Goal: Information Seeking & Learning: Find specific fact

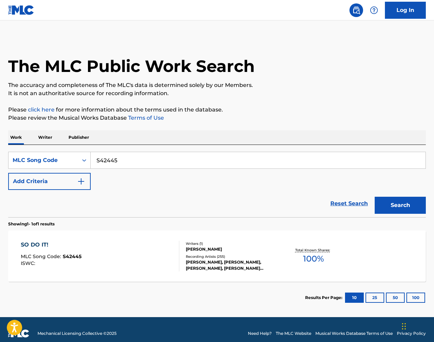
click at [142, 154] on input "S42445" at bounding box center [258, 160] width 335 height 16
click at [407, 205] on button "Search" at bounding box center [400, 205] width 51 height 17
click at [232, 165] on input "C6914L" at bounding box center [258, 160] width 335 height 16
click at [302, 158] on input "C6914L" at bounding box center [258, 160] width 335 height 16
drag, startPoint x: 302, startPoint y: 158, endPoint x: 305, endPoint y: 160, distance: 3.7
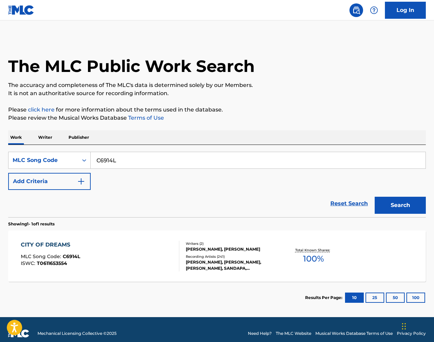
click at [302, 158] on input "C6914L" at bounding box center [258, 160] width 335 height 16
paste input "BB3KSO"
click at [401, 199] on button "Search" at bounding box center [400, 205] width 51 height 17
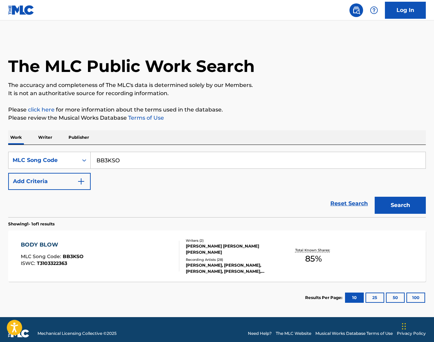
click at [244, 160] on input "BB3KSO" at bounding box center [258, 160] width 335 height 16
paste input "R14261"
click at [399, 200] on button "Search" at bounding box center [400, 205] width 51 height 17
click at [198, 162] on input "R14261" at bounding box center [258, 160] width 335 height 16
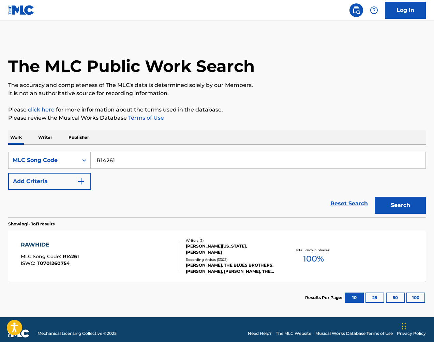
drag, startPoint x: 419, startPoint y: 140, endPoint x: 200, endPoint y: 162, distance: 219.8
click at [198, 161] on input "R14261" at bounding box center [258, 160] width 335 height 16
paste input "DB73TF"
click at [396, 199] on button "Search" at bounding box center [400, 205] width 51 height 17
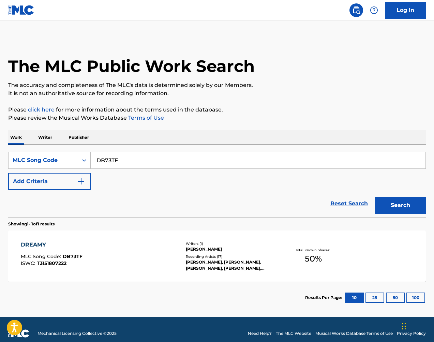
click at [318, 159] on input "DB73TF" at bounding box center [258, 160] width 335 height 16
drag, startPoint x: 383, startPoint y: 167, endPoint x: 323, endPoint y: 162, distance: 60.6
click at [318, 159] on input "DB73TF" at bounding box center [258, 160] width 335 height 16
paste input "0324W"
type input "D0324W"
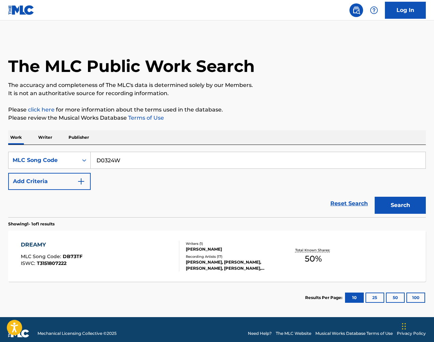
click at [403, 203] on button "Search" at bounding box center [400, 205] width 51 height 17
click at [168, 234] on div "DANCE OF THE SUGAR PLUM FAIRY MLC Song Code : D0324W ISWC : Writers ( 2 ) PYOTR…" at bounding box center [216, 255] width 417 height 51
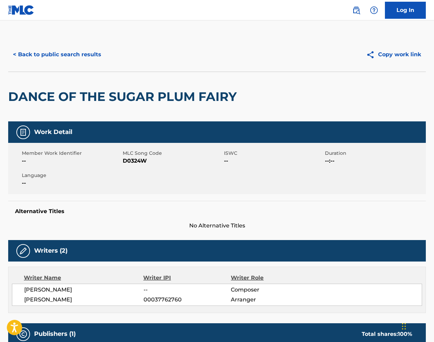
click at [113, 96] on h2 "DANCE OF THE SUGAR PLUM FAIRY" at bounding box center [124, 96] width 232 height 15
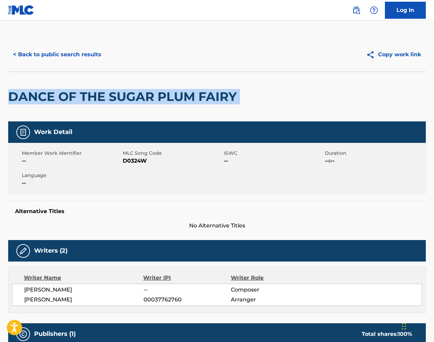
click at [113, 96] on h2 "DANCE OF THE SUGAR PLUM FAIRY" at bounding box center [124, 96] width 232 height 15
copy div "DANCE OF THE SUGAR PLUM FAIRY"
click at [65, 301] on span "HEIL REINHOLD" at bounding box center [83, 299] width 119 height 8
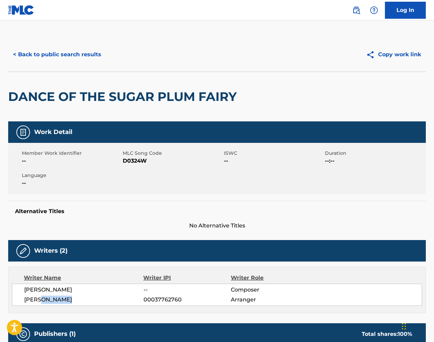
click at [65, 301] on span "HEIL REINHOLD" at bounding box center [83, 299] width 119 height 8
copy span "REINHOLD"
click at [86, 56] on button "< Back to public search results" at bounding box center [57, 54] width 98 height 17
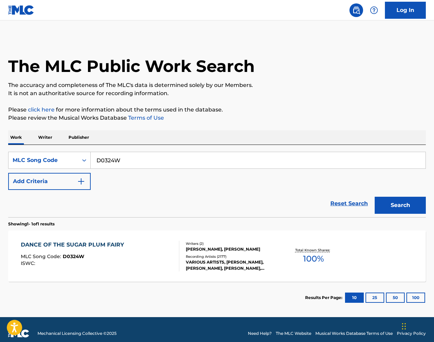
click at [179, 159] on input "D0324W" at bounding box center [258, 160] width 335 height 16
click at [50, 156] on div "MLC Song Code" at bounding box center [44, 160] width 70 height 13
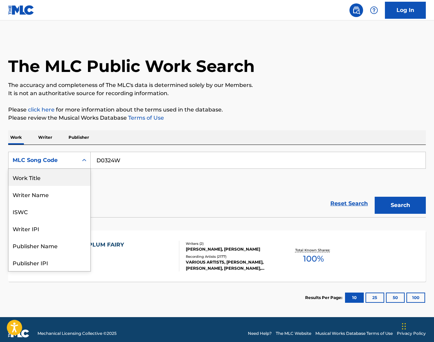
click at [51, 178] on div "Work Title" at bounding box center [50, 177] width 82 height 17
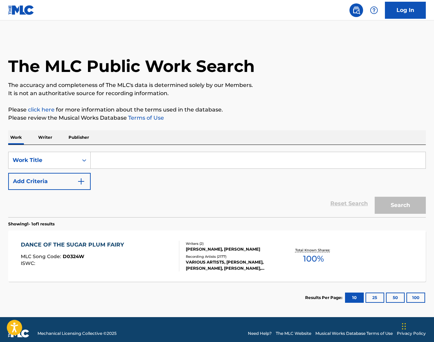
drag, startPoint x: 135, startPoint y: 161, endPoint x: 141, endPoint y: 162, distance: 6.4
click at [135, 161] on input "Search Form" at bounding box center [258, 160] width 335 height 16
paste input "DANCE OF THE SUGAR PLUM FAIRY"
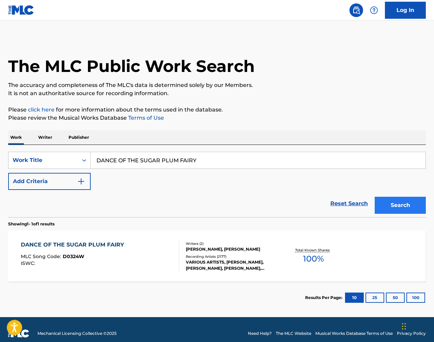
type input "DANCE OF THE SUGAR PLUM FAIRY"
click at [402, 206] on button "Search" at bounding box center [400, 205] width 51 height 17
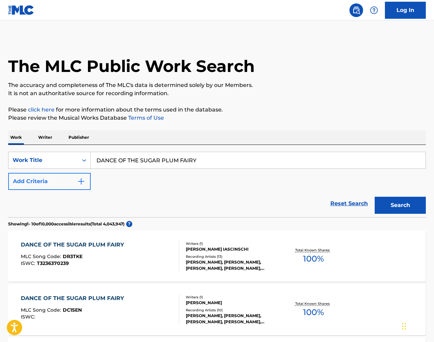
click at [55, 180] on button "Add Criteria" at bounding box center [49, 181] width 82 height 17
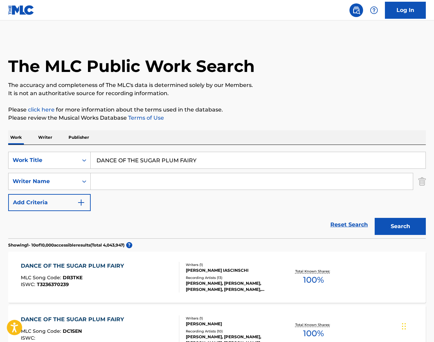
drag, startPoint x: 122, startPoint y: 186, endPoint x: 179, endPoint y: 197, distance: 57.9
click at [122, 186] on input "Search Form" at bounding box center [252, 181] width 322 height 16
paste input "Tchaikovsky"
type input "Tchaikovsky"
click at [402, 219] on button "Search" at bounding box center [400, 226] width 51 height 17
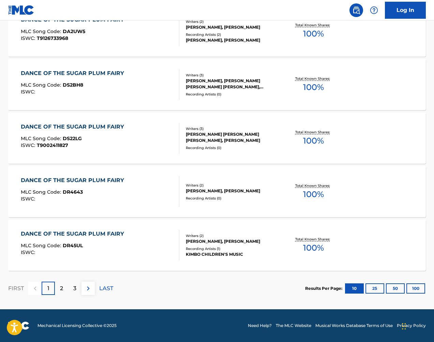
scroll to position [513, 0]
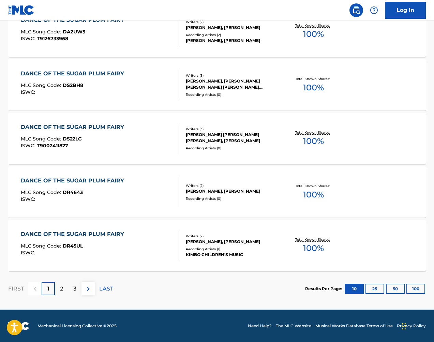
click at [93, 288] on button at bounding box center [87, 288] width 13 height 13
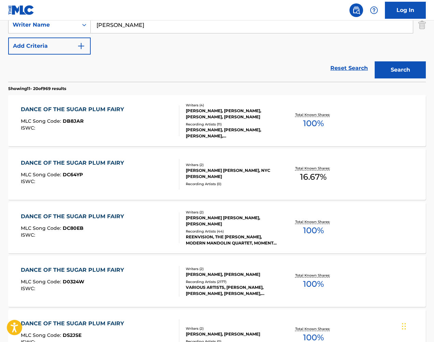
scroll to position [163, 0]
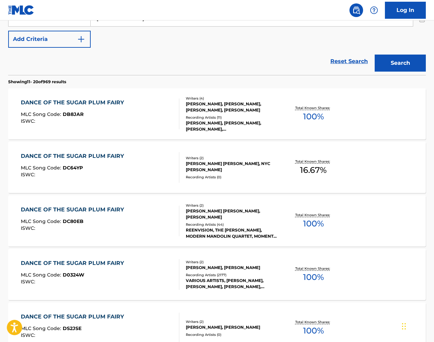
click at [287, 282] on div "Total Known Shares: 100 %" at bounding box center [313, 274] width 70 height 21
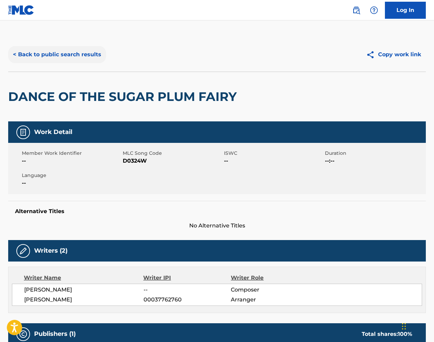
click at [53, 52] on button "< Back to public search results" at bounding box center [57, 54] width 98 height 17
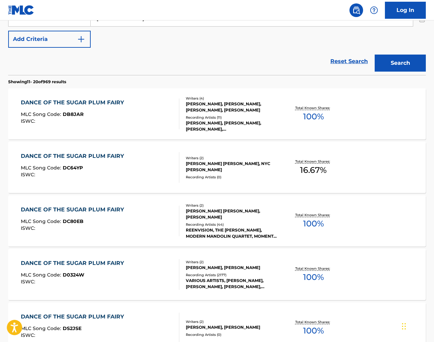
click at [145, 177] on div "DANCE OF THE SUGAR PLUM FAIRY MLC Song Code : DC64YP ISWC :" at bounding box center [100, 167] width 159 height 31
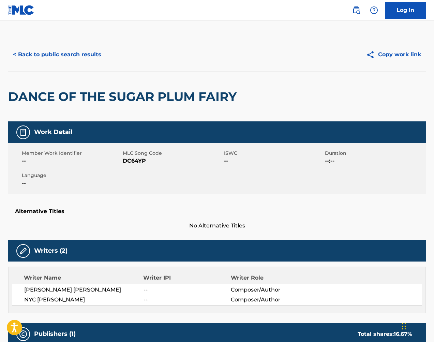
click at [130, 160] on span "DC64YP" at bounding box center [172, 161] width 99 height 8
copy span "DC64YP"
click at [85, 56] on button "< Back to public search results" at bounding box center [57, 54] width 98 height 17
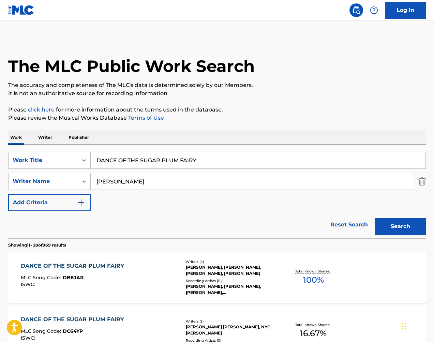
click at [222, 159] on input "DANCE OF THE SUGAR PLUM FAIRY" at bounding box center [258, 160] width 335 height 16
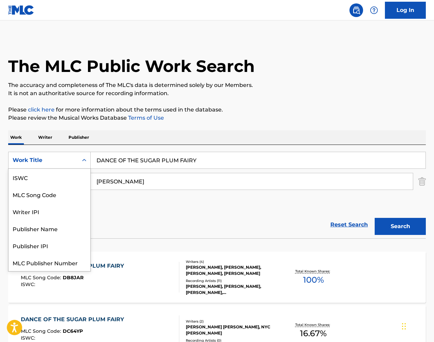
click at [64, 165] on div "Work Title" at bounding box center [44, 160] width 70 height 13
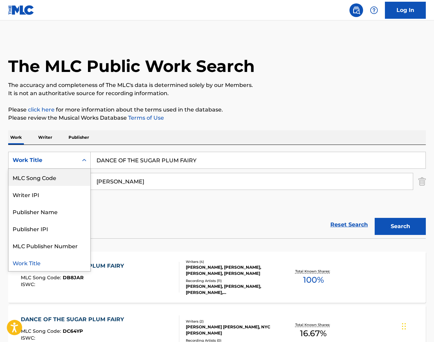
click at [69, 180] on div "MLC Song Code" at bounding box center [50, 177] width 82 height 17
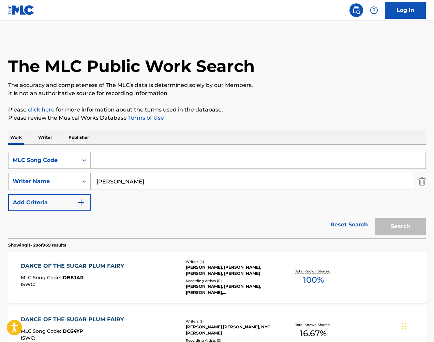
click at [82, 180] on icon "Search Form" at bounding box center [84, 181] width 7 height 7
click at [424, 181] on img "Search Form" at bounding box center [421, 181] width 7 height 17
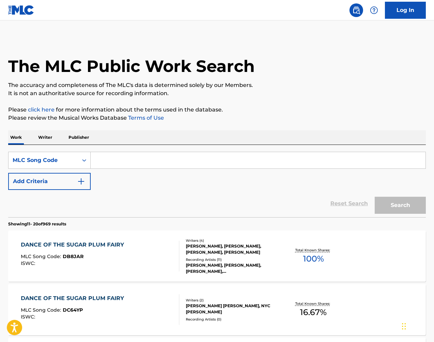
click at [351, 160] on input "Search Form" at bounding box center [258, 160] width 335 height 16
paste input "L12446"
click at [400, 207] on button "Search" at bounding box center [400, 205] width 51 height 17
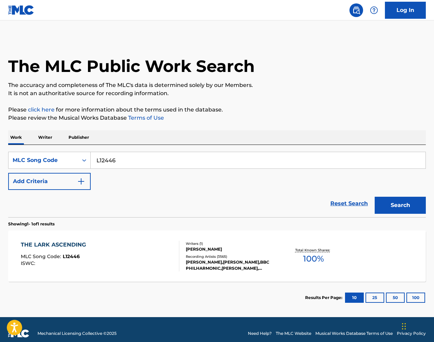
click at [198, 160] on input "L12446" at bounding box center [258, 160] width 335 height 16
drag, startPoint x: 430, startPoint y: 136, endPoint x: 198, endPoint y: 160, distance: 233.4
click at [198, 160] on input "L12446" at bounding box center [258, 160] width 335 height 16
paste input "H5390D"
click at [398, 210] on button "Search" at bounding box center [400, 205] width 51 height 17
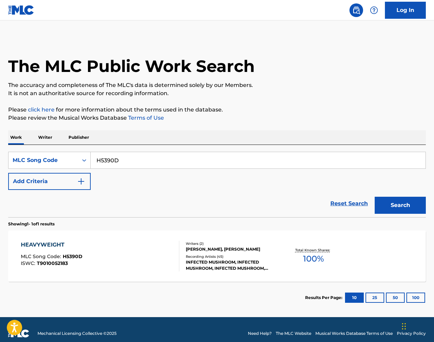
click at [237, 159] on input "H5390D" at bounding box center [258, 160] width 335 height 16
paste input "I78862"
click at [389, 208] on button "Search" at bounding box center [400, 205] width 51 height 17
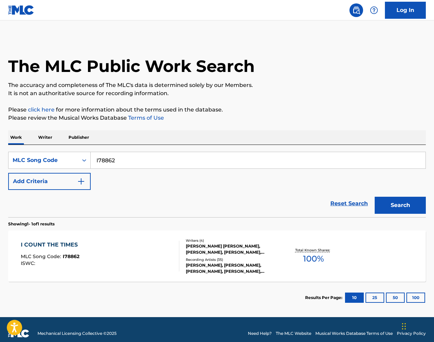
click at [145, 163] on input "I78862" at bounding box center [258, 160] width 335 height 16
paste input "Z35438"
click at [386, 198] on button "Search" at bounding box center [400, 205] width 51 height 17
click at [200, 164] on input "Z35438" at bounding box center [258, 160] width 335 height 16
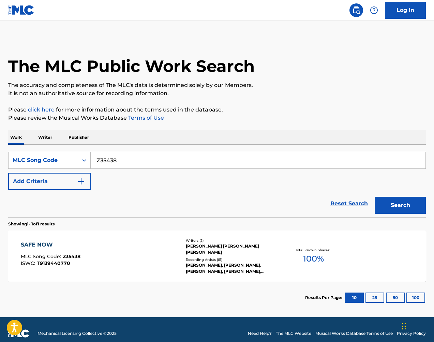
click at [200, 163] on input "Z35438" at bounding box center [258, 160] width 335 height 16
paste input "H4861"
click at [401, 199] on button "Search" at bounding box center [400, 205] width 51 height 17
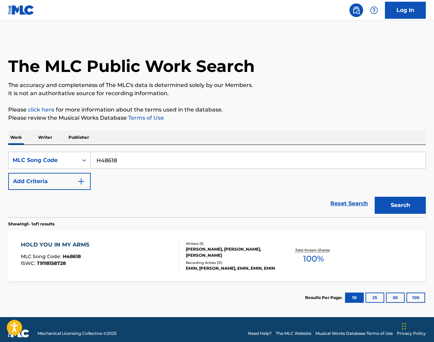
click at [217, 163] on input "H48618" at bounding box center [258, 160] width 335 height 16
paste input "LE6QJC"
click at [393, 202] on button "Search" at bounding box center [400, 205] width 51 height 17
click at [189, 157] on input "LE6QJC" at bounding box center [258, 160] width 335 height 16
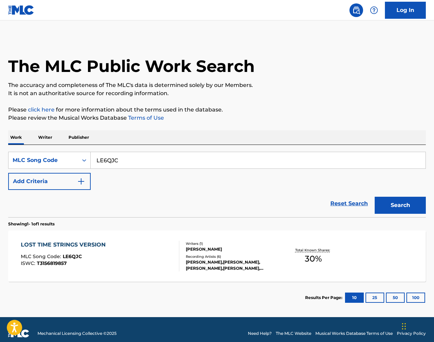
click at [189, 157] on input "LE6QJC" at bounding box center [258, 160] width 335 height 16
paste input "TD1DLB"
click at [409, 203] on button "Search" at bounding box center [400, 205] width 51 height 17
click at [168, 162] on input "TD1DLB" at bounding box center [258, 160] width 335 height 16
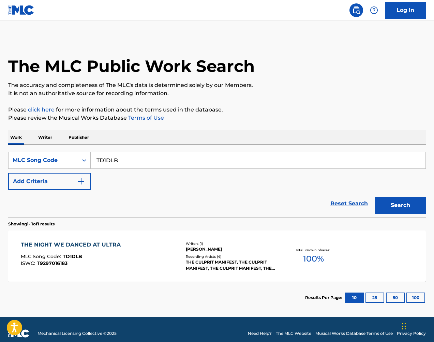
paste input "FF0RG5"
click at [404, 198] on button "Search" at bounding box center [400, 205] width 51 height 17
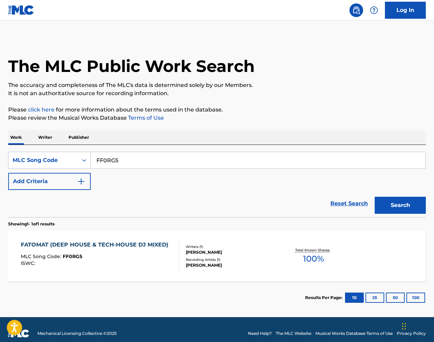
click at [141, 163] on input "FF0RG5" at bounding box center [258, 160] width 335 height 16
paste input "D9ZYG"
type input "FD9ZYG"
click at [414, 205] on button "Search" at bounding box center [400, 205] width 51 height 17
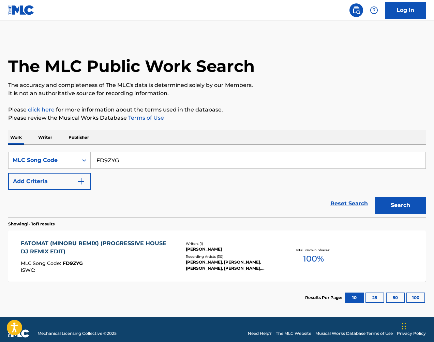
click at [141, 157] on input "FD9ZYG" at bounding box center [258, 160] width 335 height 16
click at [57, 151] on div "SearchWithCriteria81219a0f-4260-4ad2-9073-a75831921f2a MLC Song Code FD9ZYG Add…" at bounding box center [216, 181] width 417 height 72
click at [59, 157] on div "MLC Song Code" at bounding box center [43, 160] width 61 height 8
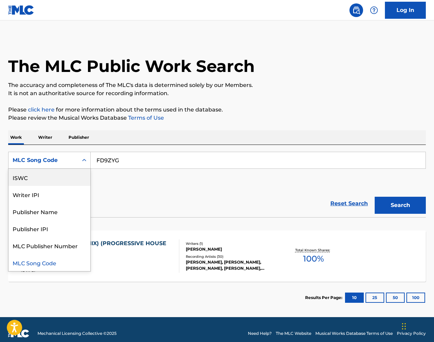
scroll to position [0, 0]
click at [68, 178] on div "Work Title" at bounding box center [50, 177] width 82 height 17
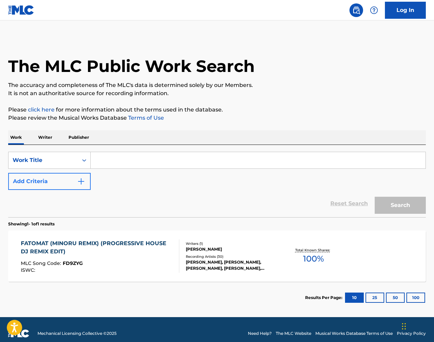
click at [59, 180] on button "Add Criteria" at bounding box center [49, 181] width 82 height 17
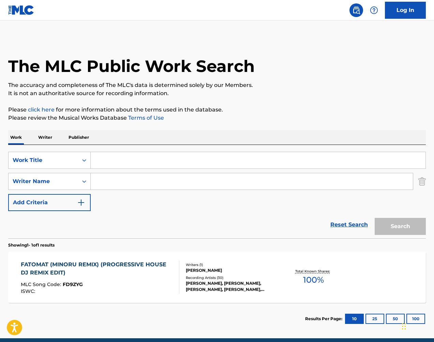
click at [116, 164] on input "Search Form" at bounding box center [258, 160] width 335 height 16
type input "fatomat"
click at [141, 179] on input "Search Form" at bounding box center [252, 181] width 322 height 16
type input "scherer"
click at [400, 226] on button "Search" at bounding box center [400, 226] width 51 height 17
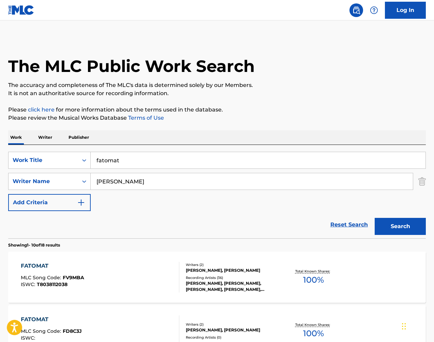
scroll to position [78, 0]
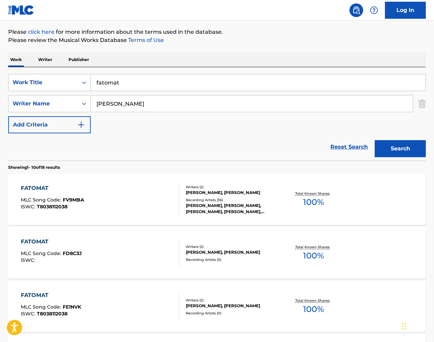
click at [208, 193] on div "[PERSON_NAME], [PERSON_NAME]" at bounding box center [232, 192] width 93 height 6
click at [245, 241] on div "FATOMAT MLC Song Code : FD8C3J ISWC : Writers ( 2 ) OLAF GRETZMACHER, MARCO SCH…" at bounding box center [216, 252] width 417 height 51
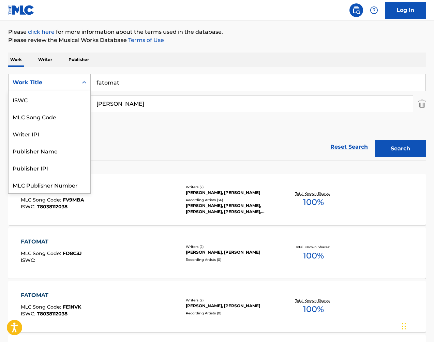
click at [53, 82] on div "Work Title" at bounding box center [43, 82] width 61 height 8
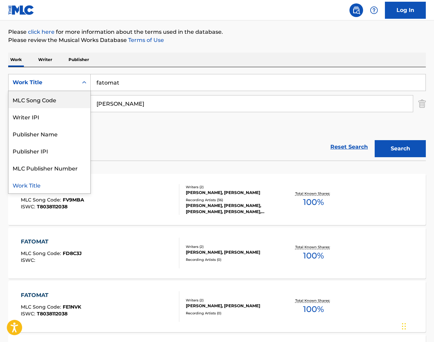
click at [65, 101] on div "MLC Song Code" at bounding box center [50, 99] width 82 height 17
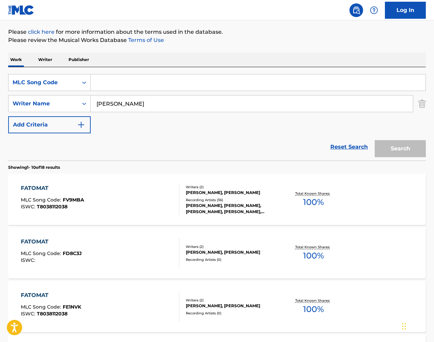
click at [423, 105] on img "Search Form" at bounding box center [421, 103] width 7 height 17
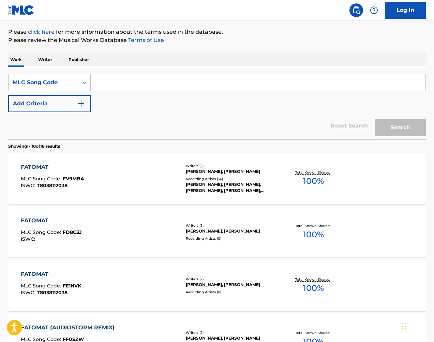
click at [341, 84] on input "Search Form" at bounding box center [258, 82] width 335 height 16
paste input "OV9JJA"
click at [393, 128] on button "Search" at bounding box center [400, 127] width 51 height 17
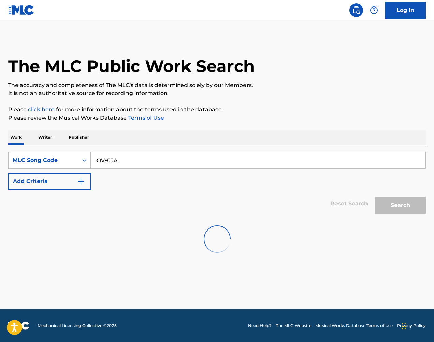
scroll to position [0, 0]
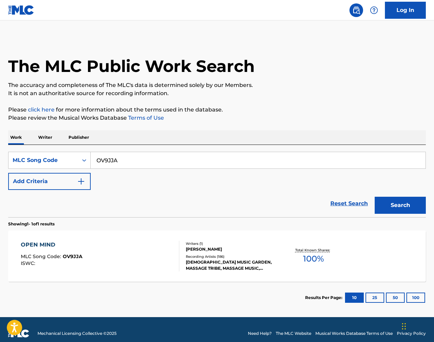
click at [201, 156] on input "OV9JJA" at bounding box center [258, 160] width 335 height 16
drag, startPoint x: 415, startPoint y: 83, endPoint x: 201, endPoint y: 156, distance: 226.3
click at [201, 156] on input "OV9JJA" at bounding box center [258, 160] width 335 height 16
paste input "PJ5AS3"
click at [392, 200] on button "Search" at bounding box center [400, 205] width 51 height 17
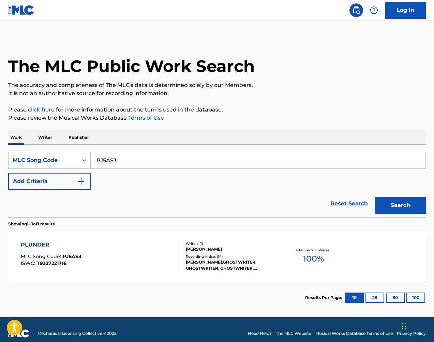
click at [219, 160] on input "PJ5AS3" at bounding box center [258, 160] width 335 height 16
drag, startPoint x: 382, startPoint y: 186, endPoint x: 219, endPoint y: 160, distance: 164.7
click at [219, 160] on input "PJ5AS3" at bounding box center [258, 160] width 335 height 16
paste input "DB48VE"
click at [395, 203] on button "Search" at bounding box center [400, 205] width 51 height 17
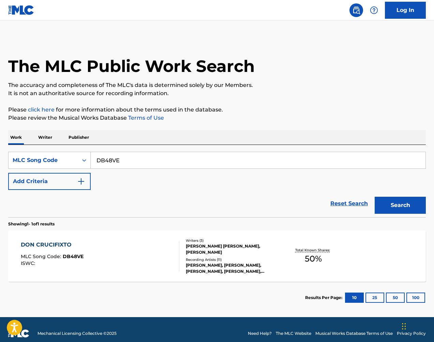
click at [254, 158] on input "DB48VE" at bounding box center [258, 160] width 335 height 16
drag, startPoint x: 337, startPoint y: 182, endPoint x: 254, endPoint y: 158, distance: 86.3
click at [254, 158] on input "DB48VE" at bounding box center [258, 160] width 335 height 16
paste input "MA8KPM"
type input "MA8KPM"
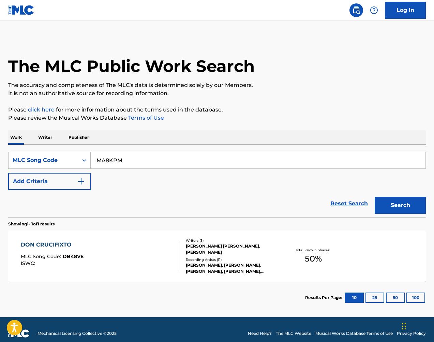
click at [409, 206] on button "Search" at bounding box center [400, 205] width 51 height 17
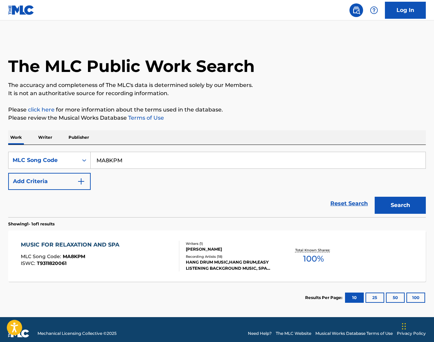
click at [202, 245] on div "Writers ( 1 )" at bounding box center [232, 243] width 93 height 5
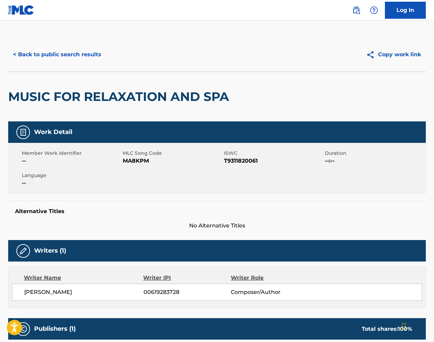
click at [180, 86] on div "MUSIC FOR RELAXATION AND SPA" at bounding box center [120, 96] width 224 height 49
drag, startPoint x: 180, startPoint y: 86, endPoint x: 177, endPoint y: 90, distance: 5.3
click at [180, 86] on div "MUSIC FOR RELAXATION AND SPA" at bounding box center [120, 96] width 224 height 49
click at [177, 91] on h2 "MUSIC FOR RELAXATION AND SPA" at bounding box center [120, 96] width 224 height 15
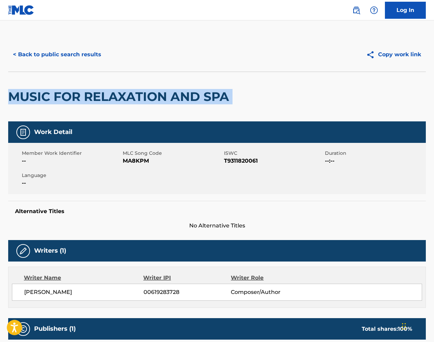
click at [177, 91] on h2 "MUSIC FOR RELAXATION AND SPA" at bounding box center [120, 96] width 224 height 15
copy div "MUSIC FOR RELAXATION AND SPA"
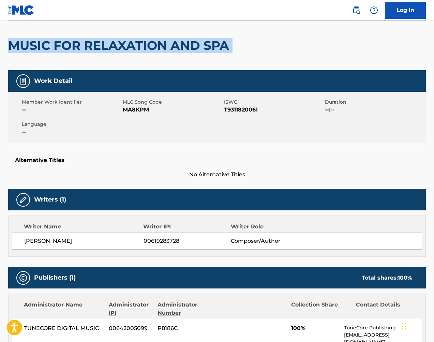
scroll to position [85, 0]
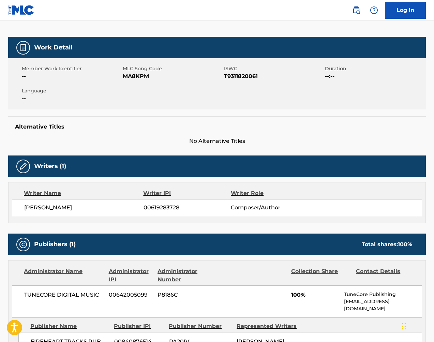
click at [49, 209] on span "RYAN RICHKO" at bounding box center [83, 207] width 119 height 8
copy span "RICHKO"
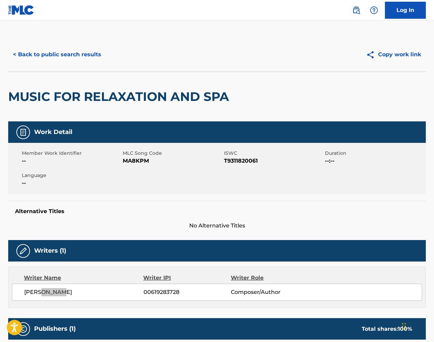
scroll to position [0, 0]
click at [92, 56] on button "< Back to public search results" at bounding box center [57, 54] width 98 height 17
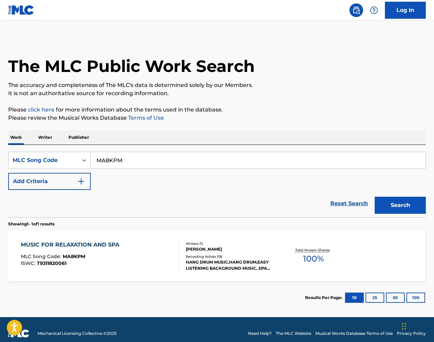
click at [166, 160] on input "MA8KPM" at bounding box center [258, 160] width 335 height 16
paste input "P8063H"
type input "P8063H"
click at [395, 202] on button "Search" at bounding box center [400, 205] width 51 height 17
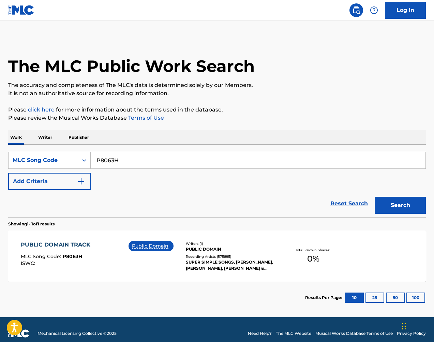
click at [215, 247] on div "PUBLIC DOMAIN" at bounding box center [232, 249] width 93 height 6
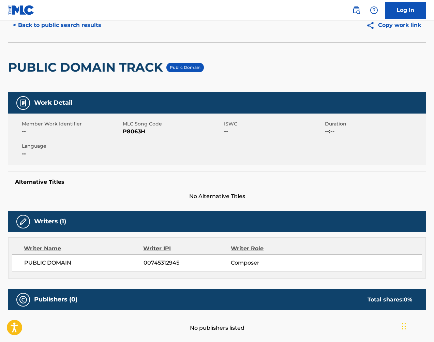
scroll to position [5, 0]
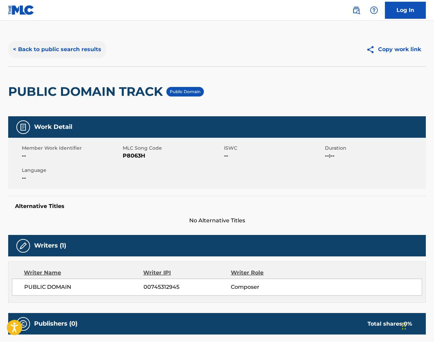
click at [73, 46] on button "< Back to public search results" at bounding box center [57, 49] width 98 height 17
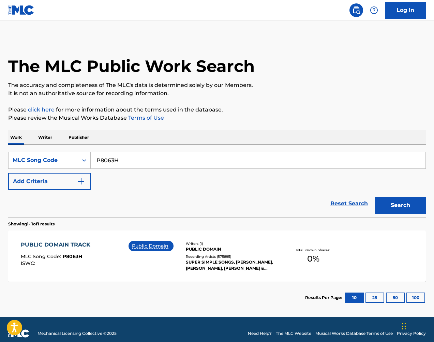
click at [150, 159] on input "P8063H" at bounding box center [258, 160] width 335 height 16
paste input "B8725S"
click at [403, 204] on button "Search" at bounding box center [400, 205] width 51 height 17
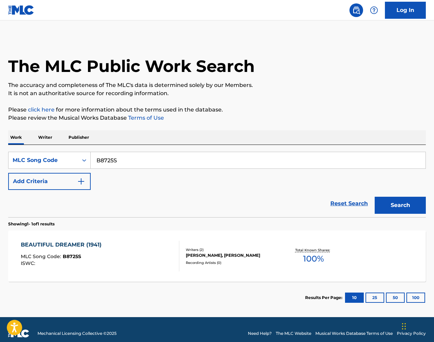
click at [171, 158] on input "B8725S" at bounding box center [258, 160] width 335 height 16
paste input "08217"
click at [415, 203] on button "Search" at bounding box center [400, 205] width 51 height 17
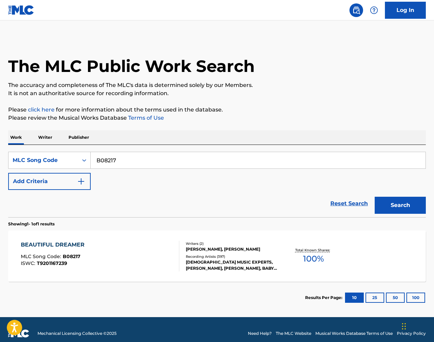
click at [189, 162] on input "B08217" at bounding box center [258, 160] width 335 height 16
paste input "N2418P"
click at [412, 205] on button "Search" at bounding box center [400, 205] width 51 height 17
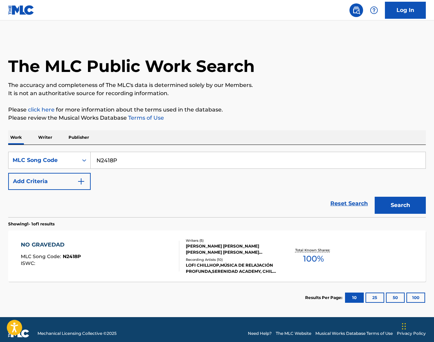
click at [233, 163] on input "N2418P" at bounding box center [258, 160] width 335 height 16
drag, startPoint x: 433, startPoint y: 191, endPoint x: 233, endPoint y: 163, distance: 202.0
click at [233, 163] on input "N2418P" at bounding box center [258, 160] width 335 height 16
paste input "SB88T4"
click at [393, 203] on button "Search" at bounding box center [400, 205] width 51 height 17
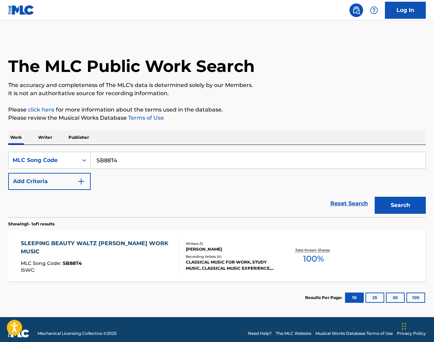
click at [262, 168] on input "SB88T4" at bounding box center [258, 160] width 335 height 16
click at [262, 167] on input "SB88T4" at bounding box center [258, 160] width 335 height 16
paste input "FF0TZZ"
click at [395, 200] on button "Search" at bounding box center [400, 205] width 51 height 17
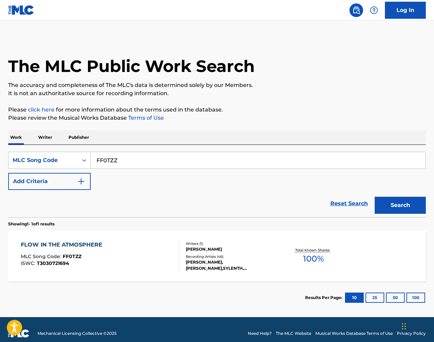
click at [149, 154] on input "FF0TZZ" at bounding box center [258, 160] width 335 height 16
paste input "PJ77VE"
type input "PJ77VE"
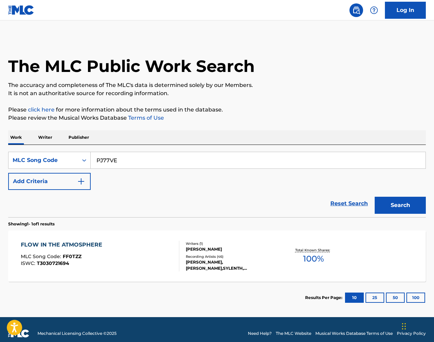
drag, startPoint x: 398, startPoint y: 203, endPoint x: 400, endPoint y: 196, distance: 7.9
click at [398, 203] on button "Search" at bounding box center [400, 205] width 51 height 17
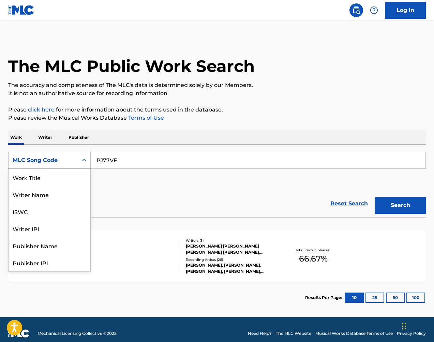
click at [61, 159] on div "MLC Song Code" at bounding box center [43, 160] width 61 height 8
click at [73, 175] on div "Work Title" at bounding box center [50, 177] width 82 height 17
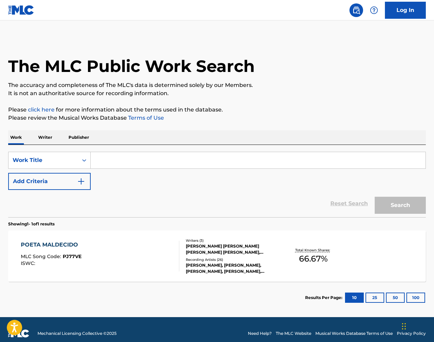
click at [151, 157] on input "Search Form" at bounding box center [258, 160] width 335 height 16
paste input "NIGUN GAAGIUM: I."
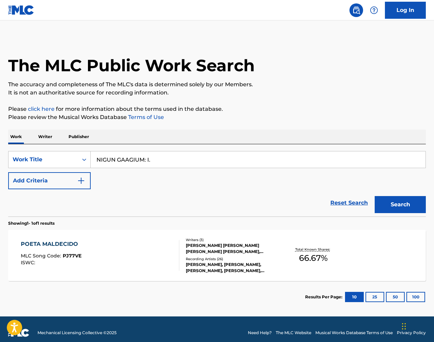
scroll to position [1, 0]
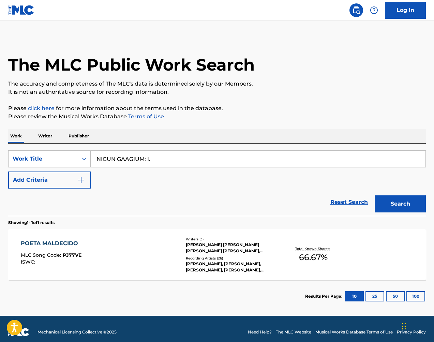
drag, startPoint x: 169, startPoint y: 159, endPoint x: 144, endPoint y: 157, distance: 25.6
click at [144, 157] on input "NIGUN GAAGIUM: I." at bounding box center [258, 159] width 335 height 16
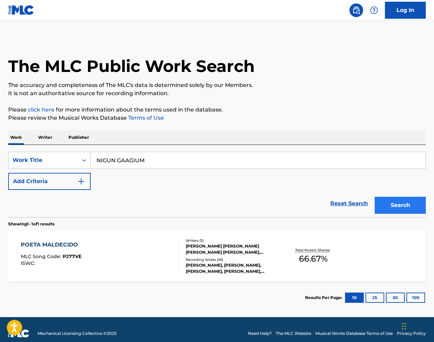
type input "NIGUN GAAGIUM"
click at [413, 207] on button "Search" at bounding box center [400, 205] width 51 height 17
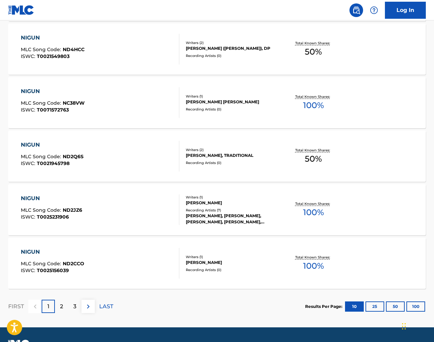
scroll to position [486, 0]
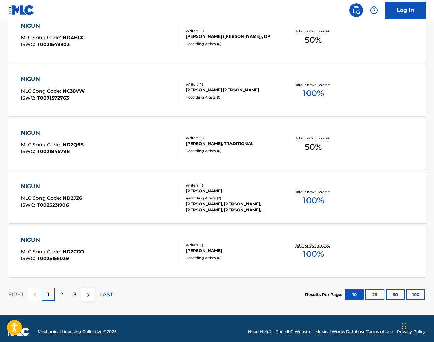
click at [89, 297] on img at bounding box center [88, 294] width 8 height 8
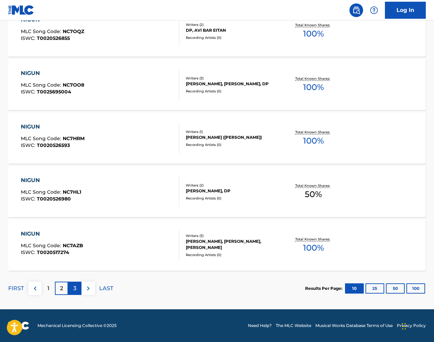
scroll to position [492, 0]
click at [84, 291] on img at bounding box center [88, 288] width 8 height 8
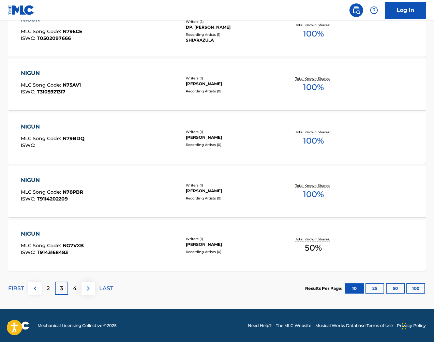
click at [87, 288] on img at bounding box center [88, 288] width 8 height 8
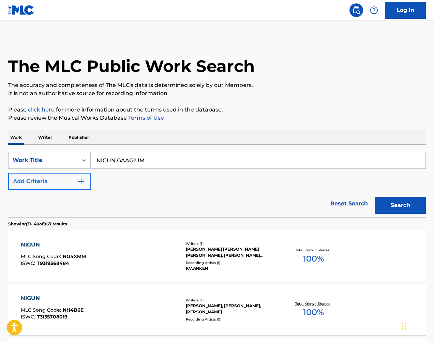
click at [47, 180] on button "Add Criteria" at bounding box center [49, 181] width 82 height 17
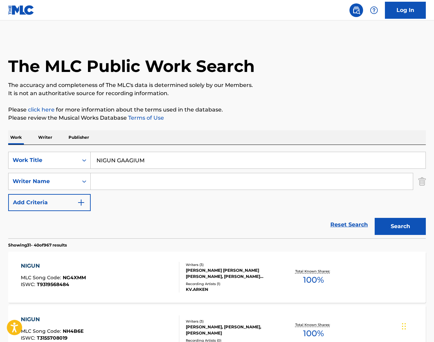
click at [161, 180] on input "Search Form" at bounding box center [252, 181] width 322 height 16
type input "sher"
click at [400, 226] on button "Search" at bounding box center [400, 226] width 51 height 17
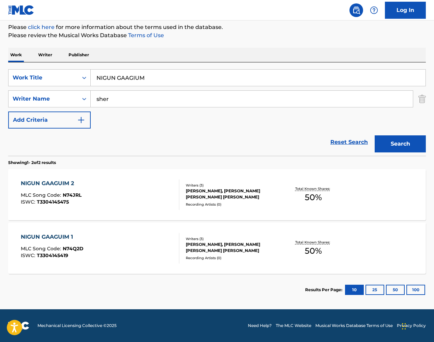
scroll to position [82, 0]
click at [124, 245] on div "NIGUN GAAGUIM 1 MLC Song Code : N74Q2D ISWC : T3304145419" at bounding box center [100, 248] width 159 height 31
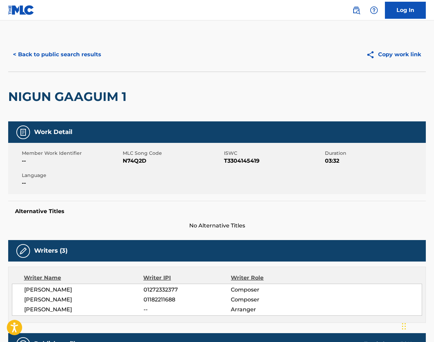
click at [145, 161] on span "N74Q2D" at bounding box center [172, 161] width 99 height 8
click at [141, 161] on span "N74Q2D" at bounding box center [172, 161] width 99 height 8
copy span "N74Q2D"
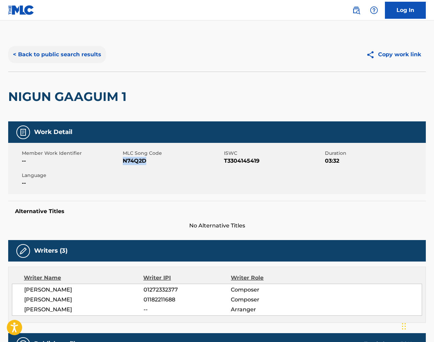
click at [83, 57] on button "< Back to public search results" at bounding box center [57, 54] width 98 height 17
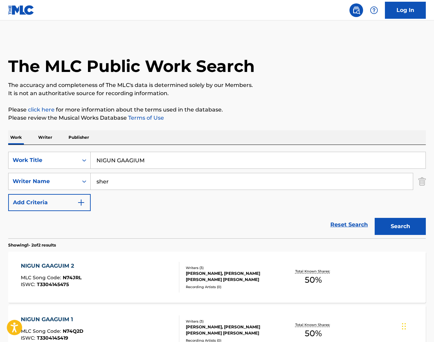
scroll to position [44, 0]
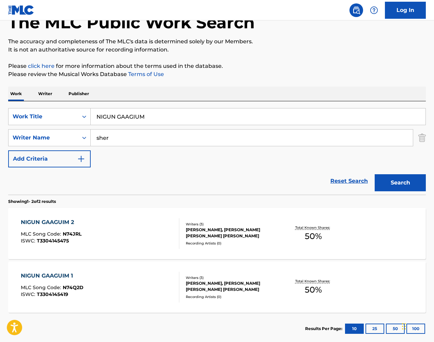
click at [165, 122] on input "NIGUN GAAGIUM" at bounding box center [258, 116] width 335 height 16
click at [76, 118] on div "Work Title" at bounding box center [44, 116] width 70 height 13
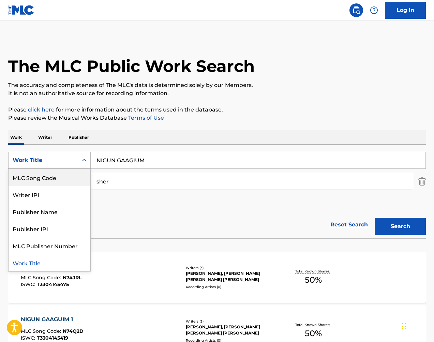
scroll to position [0, 0]
drag, startPoint x: 64, startPoint y: 177, endPoint x: 103, endPoint y: 171, distance: 38.7
click at [64, 177] on div "MLC Song Code" at bounding box center [50, 177] width 82 height 17
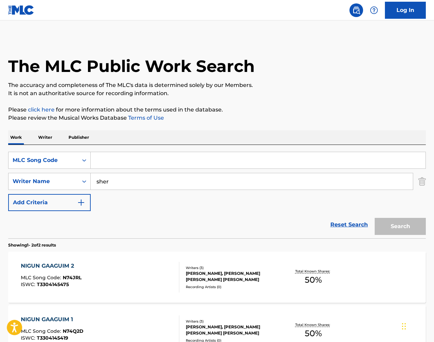
click at [168, 149] on div "SearchWithCriteriaf6b83b31-424c-499e-a071-6b3cbbb24020 MLC Song Code SearchWith…" at bounding box center [216, 191] width 417 height 93
click at [164, 157] on input "Search Form" at bounding box center [258, 160] width 335 height 16
paste input "AB6YMD"
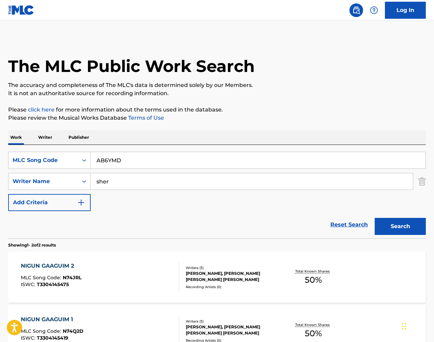
type input "AB6YMD"
click at [164, 181] on input "sher" at bounding box center [252, 181] width 322 height 16
click at [410, 221] on button "Search" at bounding box center [400, 226] width 51 height 17
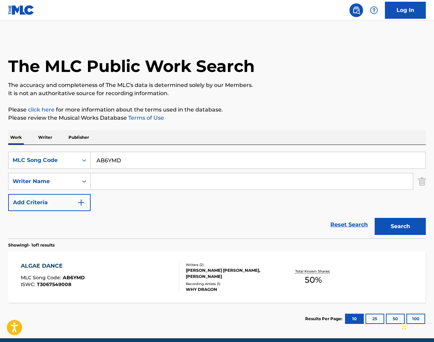
click at [148, 164] on input "AB6YMD" at bounding box center [258, 160] width 335 height 16
drag, startPoint x: 427, startPoint y: 198, endPoint x: 148, endPoint y: 164, distance: 280.9
click at [148, 164] on input "AB6YMD" at bounding box center [258, 160] width 335 height 16
paste input "T9396E"
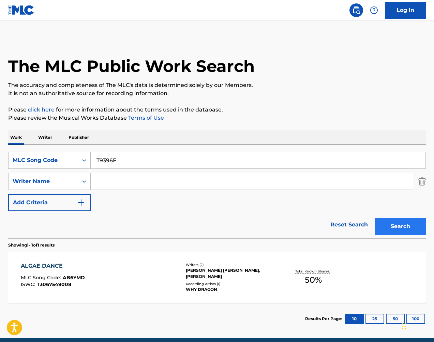
click at [396, 222] on button "Search" at bounding box center [400, 226] width 51 height 17
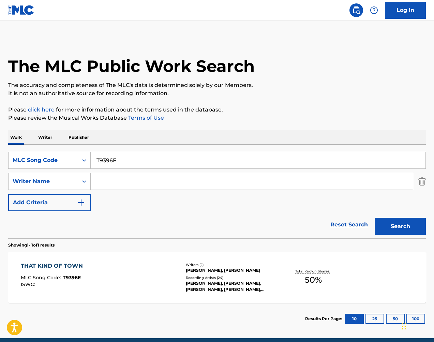
click at [272, 157] on input "T9396E" at bounding box center [258, 160] width 335 height 16
drag, startPoint x: 391, startPoint y: 214, endPoint x: 272, endPoint y: 158, distance: 131.6
click at [272, 157] on input "T9396E" at bounding box center [258, 160] width 335 height 16
paste input "Z61509"
click at [403, 218] on button "Search" at bounding box center [400, 226] width 51 height 17
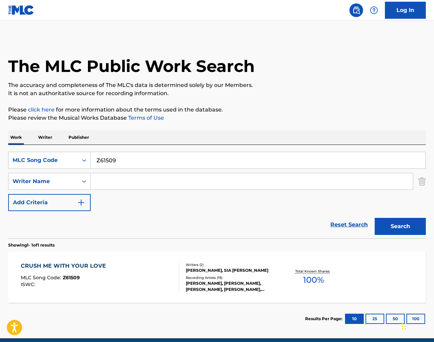
click at [141, 159] on input "Z61509" at bounding box center [258, 160] width 335 height 16
drag, startPoint x: 417, startPoint y: 208, endPoint x: 142, endPoint y: 159, distance: 279.6
click at [141, 159] on input "Z61509" at bounding box center [258, 160] width 335 height 16
paste input "CV9BMC"
click at [409, 224] on button "Search" at bounding box center [400, 226] width 51 height 17
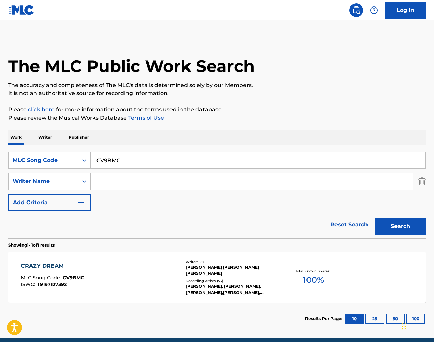
click at [155, 153] on input "CV9BMC" at bounding box center [258, 160] width 335 height 16
paste input "AVC5EB"
click at [402, 224] on button "Search" at bounding box center [400, 226] width 51 height 17
click at [159, 155] on input "AVC5EB" at bounding box center [258, 160] width 335 height 16
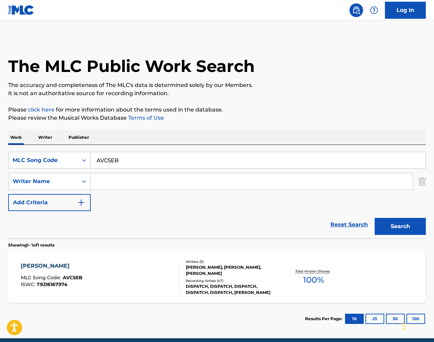
drag, startPoint x: 392, startPoint y: 198, endPoint x: 159, endPoint y: 155, distance: 236.7
click at [159, 155] on input "AVC5EB" at bounding box center [258, 160] width 335 height 16
paste input "SD1IA6"
type input "SD1IA6"
click at [409, 225] on button "Search" at bounding box center [400, 226] width 51 height 17
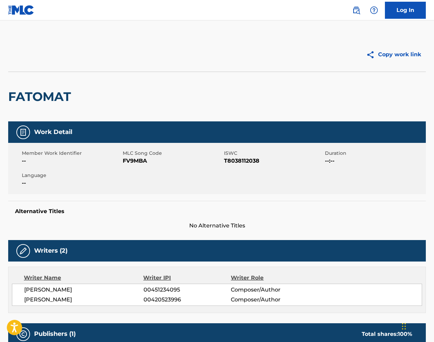
click at [139, 158] on span "FV9MBA" at bounding box center [172, 161] width 99 height 8
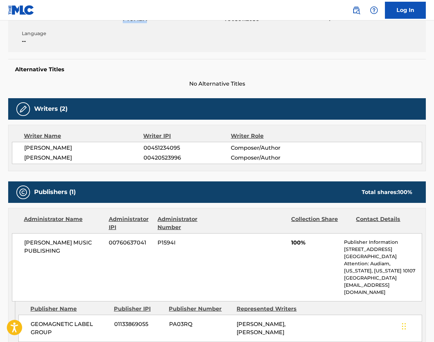
scroll to position [18, 0]
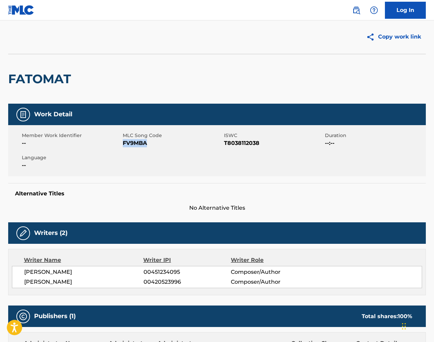
copy span "FV9MBA"
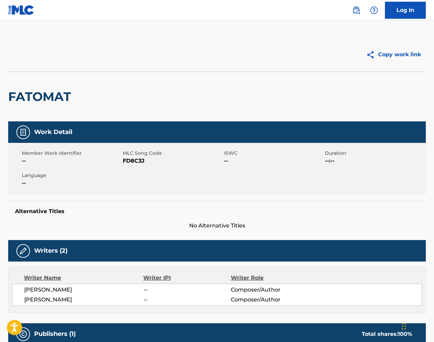
click at [136, 162] on span "FD8C3J" at bounding box center [172, 161] width 99 height 8
copy span "FD8C3J"
